Goal: Navigation & Orientation: Find specific page/section

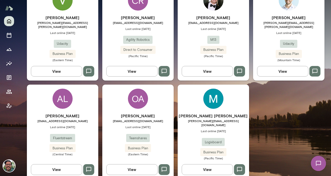
scroll to position [167, 0]
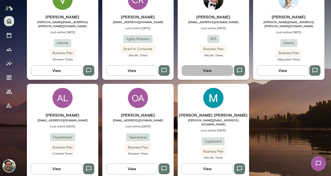
click at [210, 67] on button "View" at bounding box center [207, 70] width 51 height 11
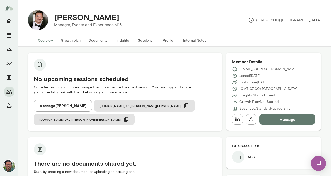
click at [138, 39] on button "Sessions" at bounding box center [145, 40] width 23 height 12
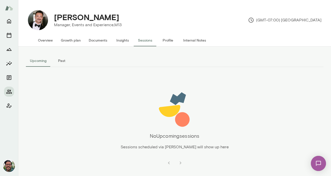
click at [317, 164] on img at bounding box center [318, 163] width 21 height 21
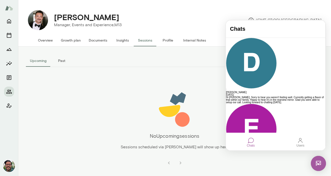
click at [297, 141] on div "Users" at bounding box center [300, 142] width 12 height 14
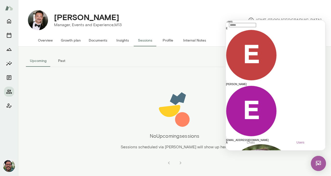
click at [44, 40] on button "Overview" at bounding box center [45, 40] width 23 height 12
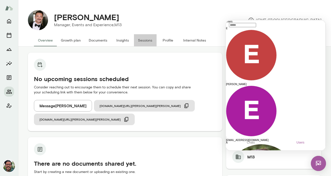
click at [145, 41] on button "Sessions" at bounding box center [145, 40] width 23 height 12
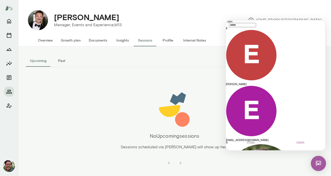
click at [187, 36] on button "Internal Notes" at bounding box center [194, 40] width 31 height 12
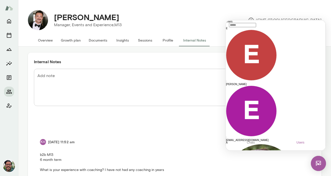
click at [318, 164] on img at bounding box center [318, 162] width 15 height 15
